Goal: Communication & Community: Answer question/provide support

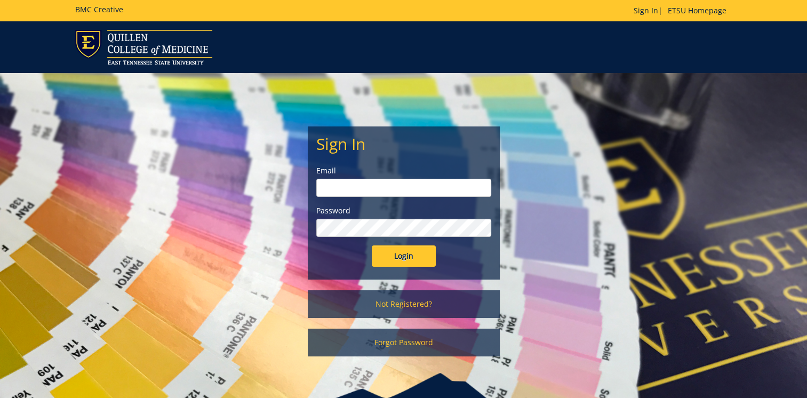
type input "[EMAIL_ADDRESS][DOMAIN_NAME]"
click at [399, 256] on input "Login" at bounding box center [404, 255] width 64 height 21
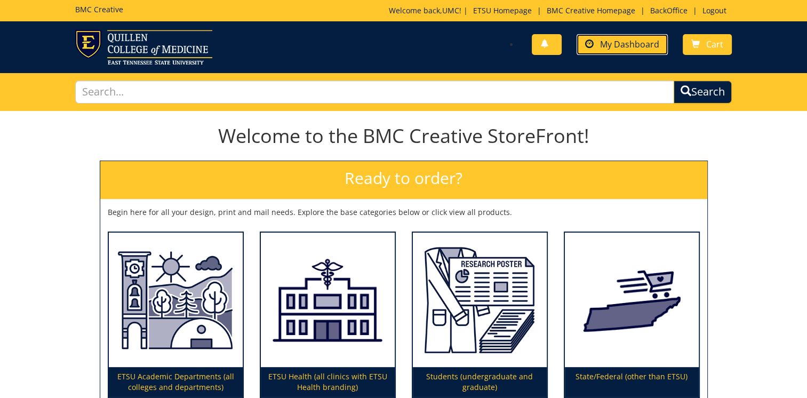
click at [605, 46] on span "My Dashboard" at bounding box center [629, 44] width 59 height 12
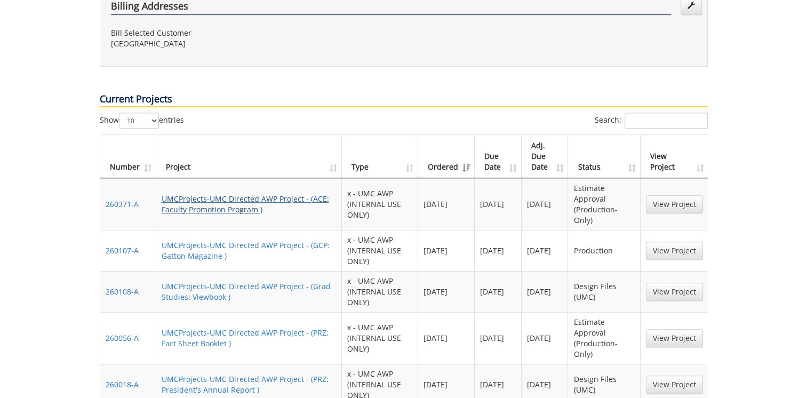
scroll to position [693, 0]
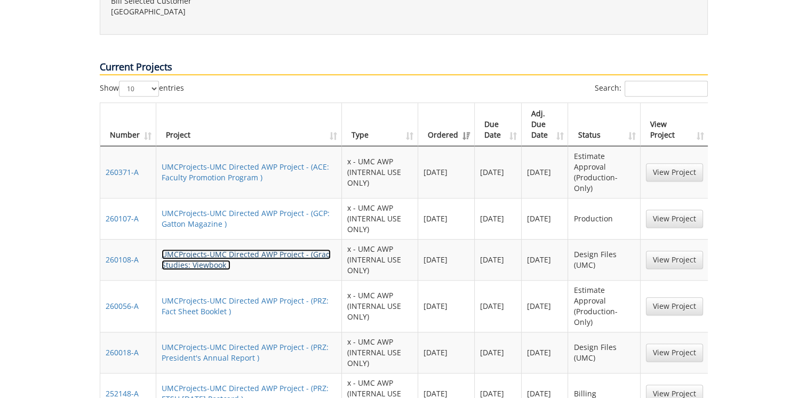
click at [207, 249] on link "UMCProjects-UMC Directed AWP Project - (Grad Studies: Viewbook )" at bounding box center [246, 259] width 169 height 21
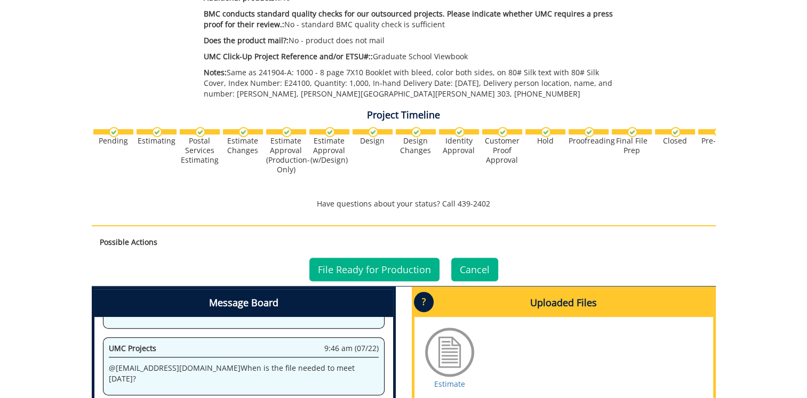
scroll to position [427, 0]
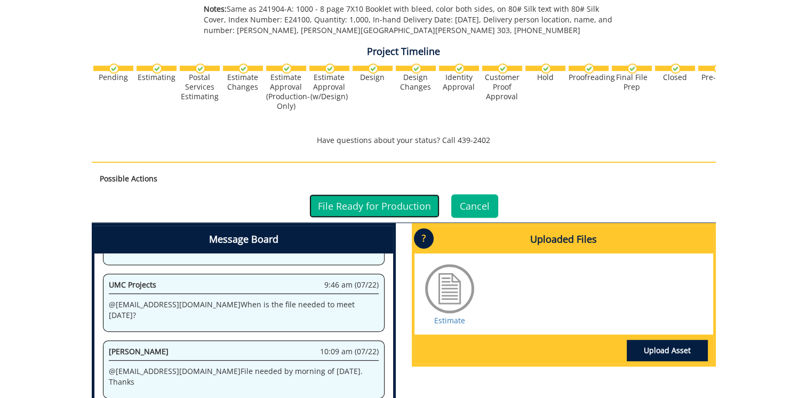
click at [341, 209] on link "File Ready for Production" at bounding box center [374, 205] width 130 height 23
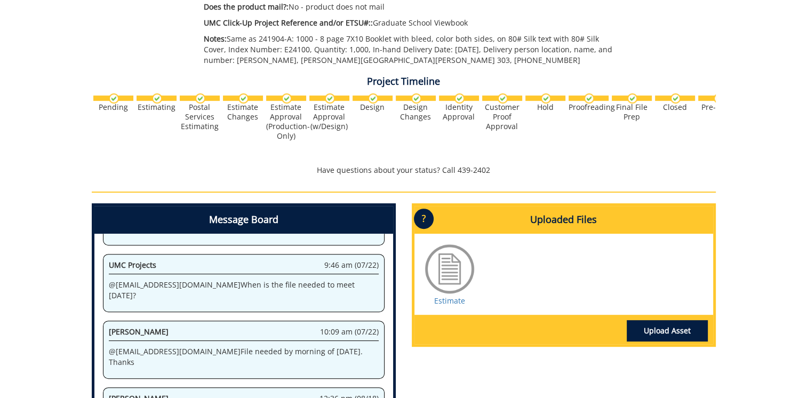
scroll to position [567, 0]
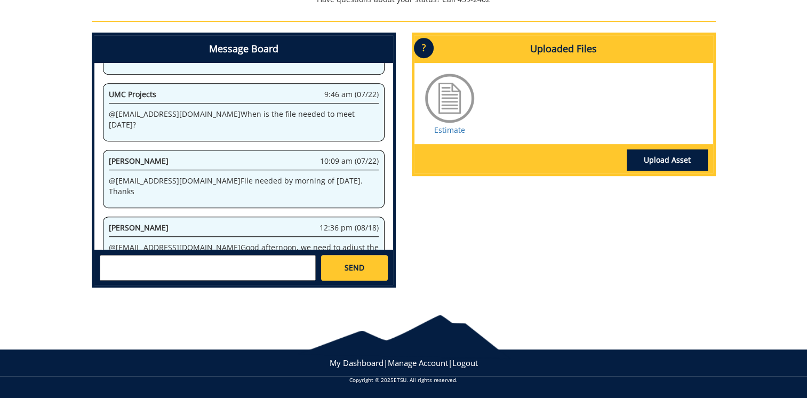
click at [192, 272] on textarea at bounding box center [208, 268] width 216 height 26
paste textarea "[URL][DOMAIN_NAME]"
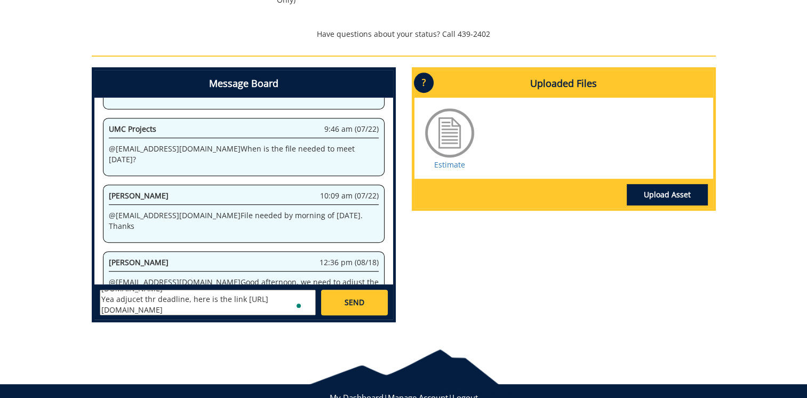
scroll to position [514, 0]
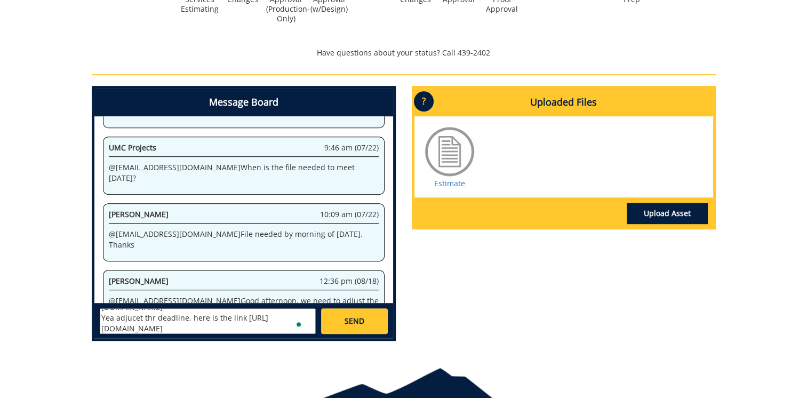
click at [182, 319] on textarea "@[EMAIL_ADDRESS][DOMAIN_NAME] @[EMAIL_ADDRESS][DOMAIN_NAME] Yea adjucet thr dea…" at bounding box center [208, 321] width 216 height 26
click at [122, 312] on textarea "@[EMAIL_ADDRESS][DOMAIN_NAME] @[EMAIL_ADDRESS][DOMAIN_NAME] Yea adjucet thr dea…" at bounding box center [208, 321] width 216 height 26
click at [106, 315] on textarea "@[EMAIL_ADDRESS][DOMAIN_NAME] @[EMAIL_ADDRESS][DOMAIN_NAME] Yea adjust the dead…" at bounding box center [208, 321] width 216 height 26
type textarea "@[EMAIL_ADDRESS][DOMAIN_NAME] @[EMAIL_ADDRESS][DOMAIN_NAME] Yeah adjust the dea…"
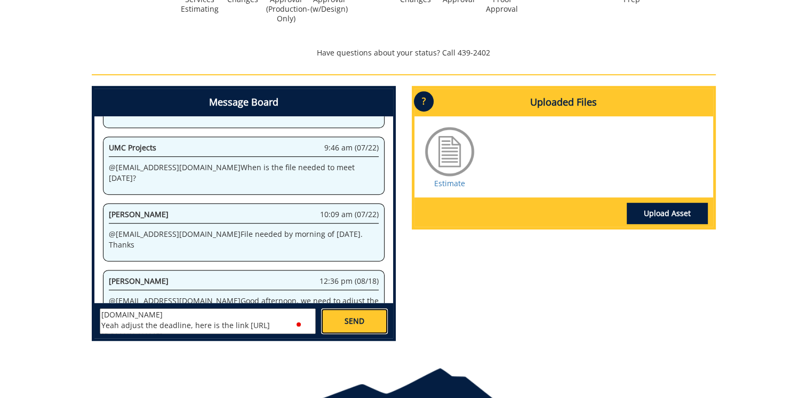
click at [351, 330] on link "SEND" at bounding box center [354, 321] width 66 height 26
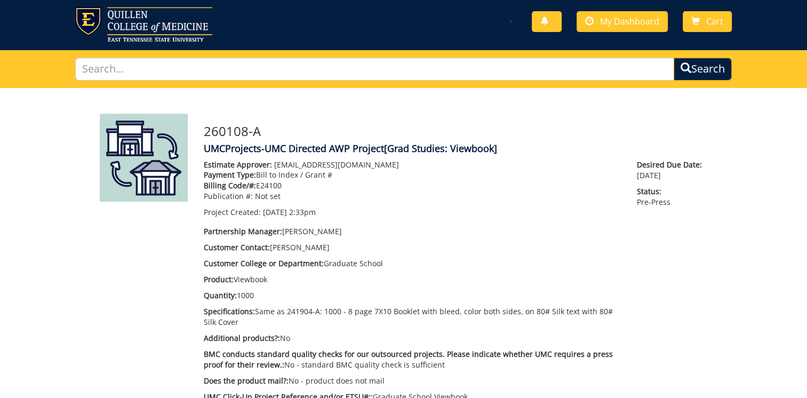
scroll to position [0, 0]
